Goal: Task Accomplishment & Management: Manage account settings

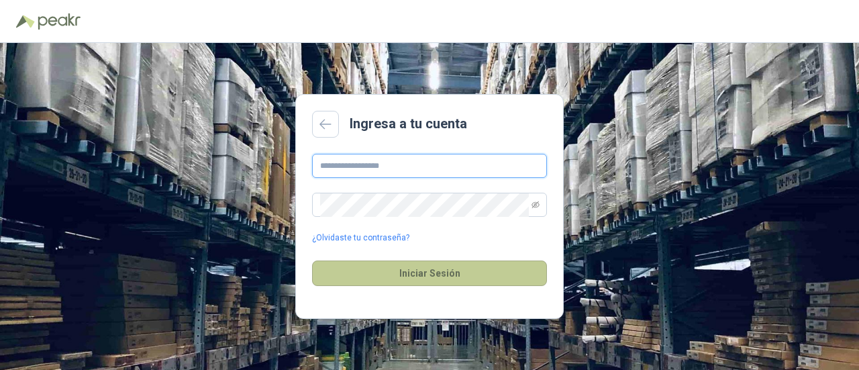
type input "**********"
click at [387, 272] on button "Iniciar Sesión" at bounding box center [429, 272] width 235 height 25
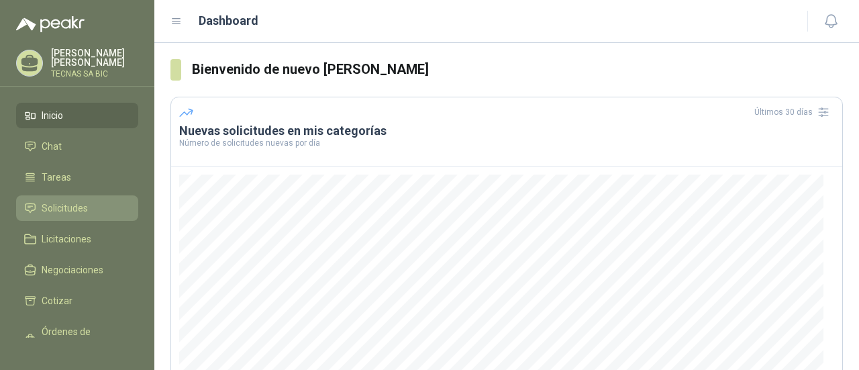
click at [67, 203] on span "Solicitudes" at bounding box center [65, 208] width 46 height 15
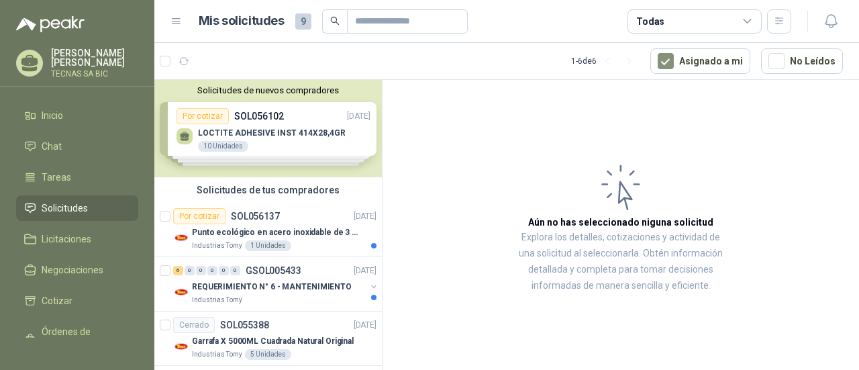
click at [290, 134] on div "Solicitudes de nuevos compradores Por cotizar SOL056102 [DATE] LOCTITE ADHESIVE…" at bounding box center [267, 128] width 227 height 97
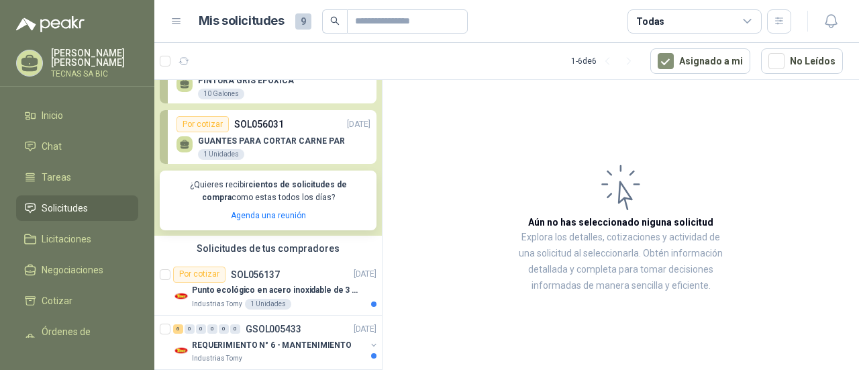
scroll to position [201, 0]
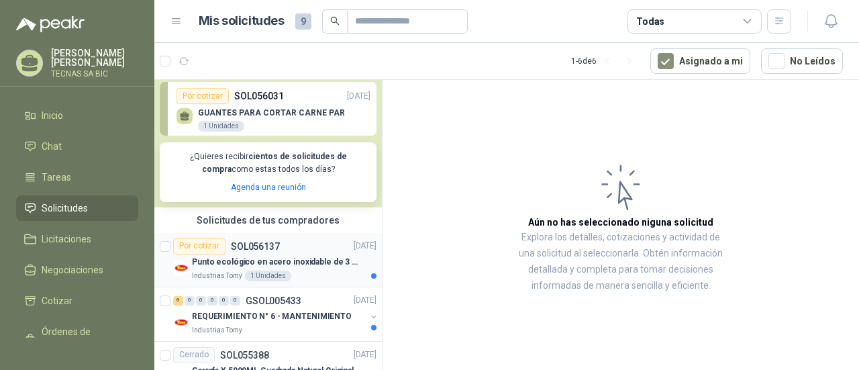
click at [219, 270] on p "Industrias Tomy" at bounding box center [217, 275] width 50 height 11
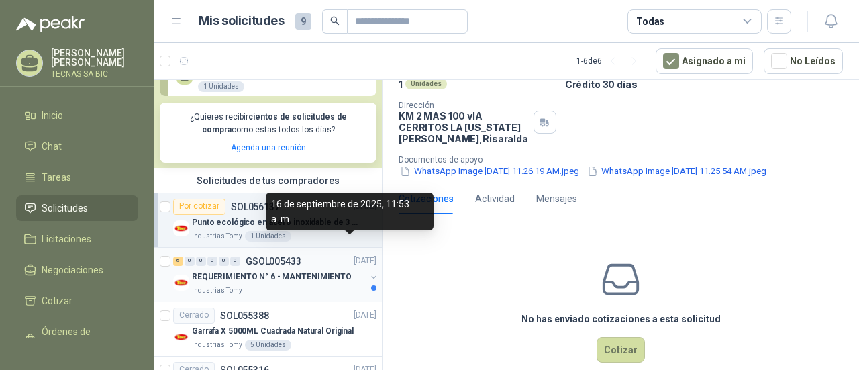
scroll to position [268, 0]
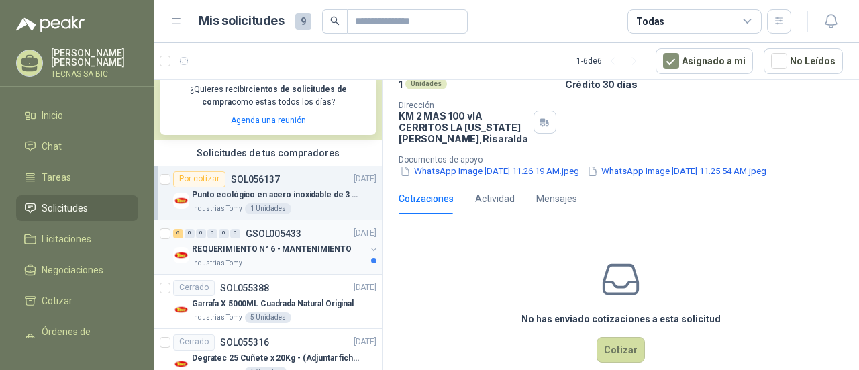
click at [266, 259] on div "Industrias Tomy" at bounding box center [279, 263] width 174 height 11
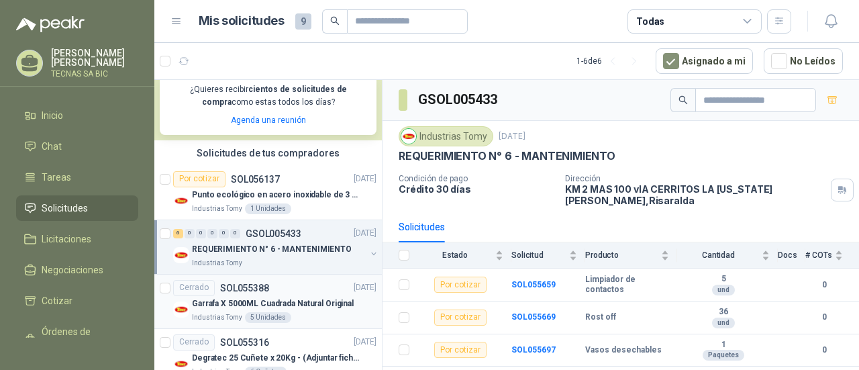
click at [298, 309] on p "Garrafa X 5000ML Cuadrada Natural Original" at bounding box center [273, 303] width 162 height 13
